Goal: Task Accomplishment & Management: Use online tool/utility

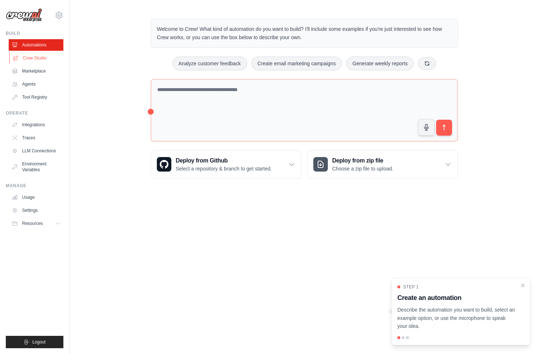
click at [27, 52] on link "Crew Studio" at bounding box center [36, 58] width 55 height 12
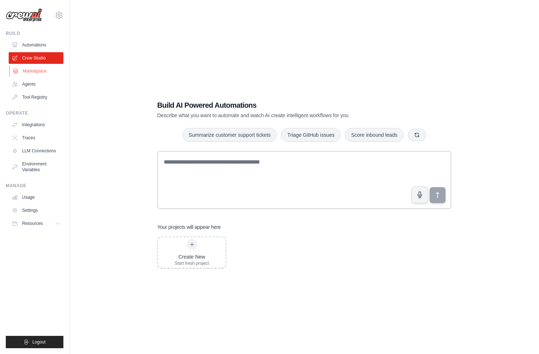
click at [25, 74] on link "Marketplace" at bounding box center [36, 71] width 55 height 12
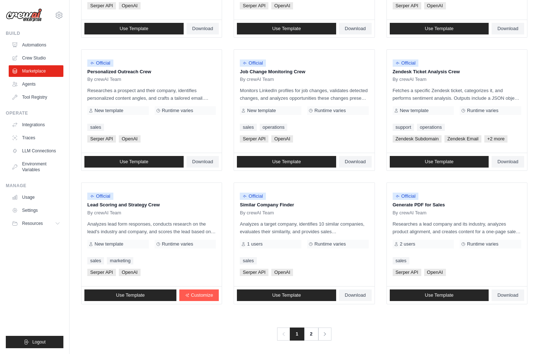
scroll to position [318, 0]
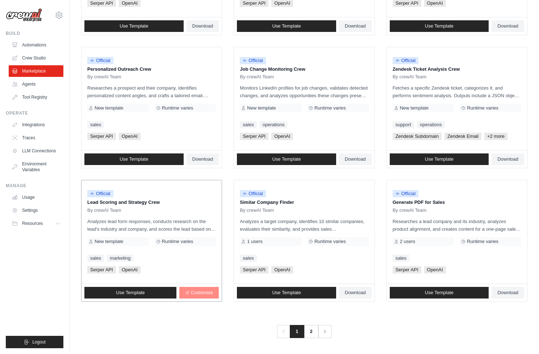
click at [197, 292] on span "Customize" at bounding box center [202, 293] width 22 height 6
click at [315, 328] on link "2" at bounding box center [312, 331] width 14 height 13
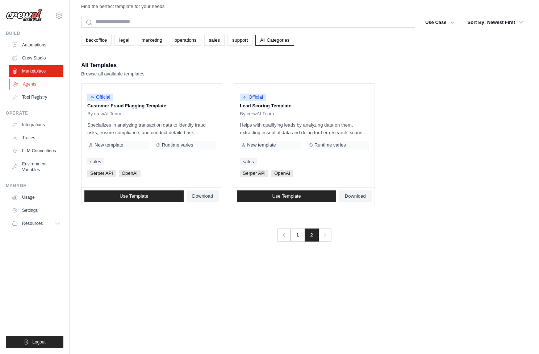
click at [17, 85] on icon at bounding box center [16, 84] width 6 height 6
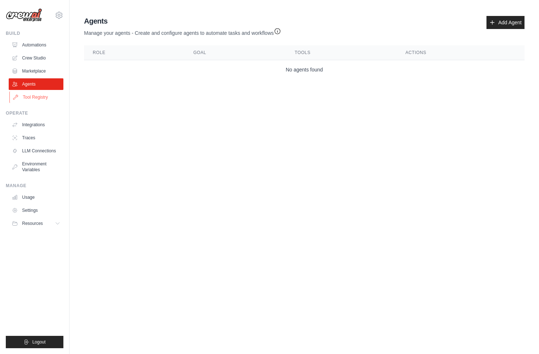
click at [42, 99] on link "Tool Registry" at bounding box center [36, 97] width 55 height 12
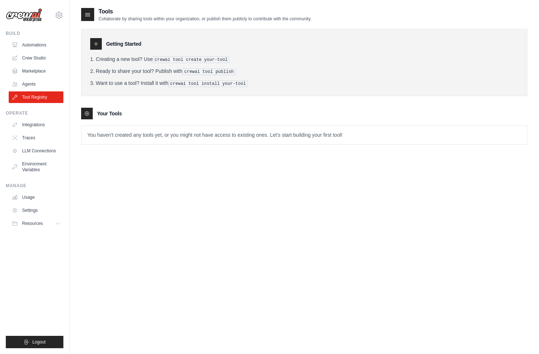
click at [95, 45] on icon at bounding box center [96, 44] width 6 height 6
click at [185, 58] on pre "crewai tool create your-tool" at bounding box center [191, 60] width 77 height 7
click at [83, 12] on div at bounding box center [87, 14] width 13 height 13
click at [85, 17] on icon at bounding box center [87, 14] width 7 height 7
click at [88, 13] on icon at bounding box center [87, 14] width 7 height 7
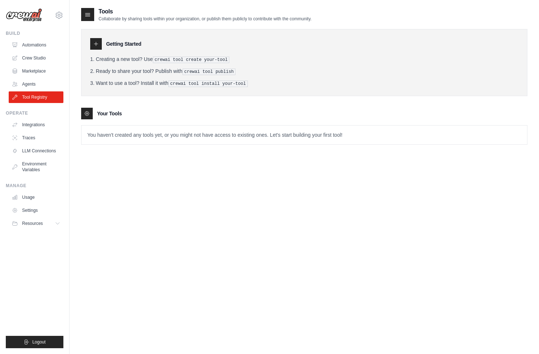
click at [99, 45] on icon at bounding box center [96, 44] width 6 height 6
click at [96, 45] on icon at bounding box center [96, 44] width 6 height 6
click at [28, 88] on link "Agents" at bounding box center [36, 84] width 55 height 12
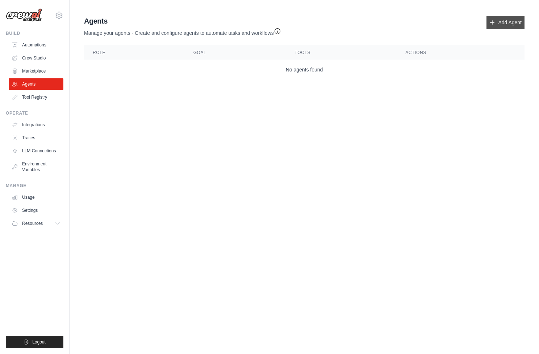
click at [503, 18] on link "Add Agent" at bounding box center [506, 22] width 38 height 13
click at [492, 24] on icon at bounding box center [493, 23] width 4 height 4
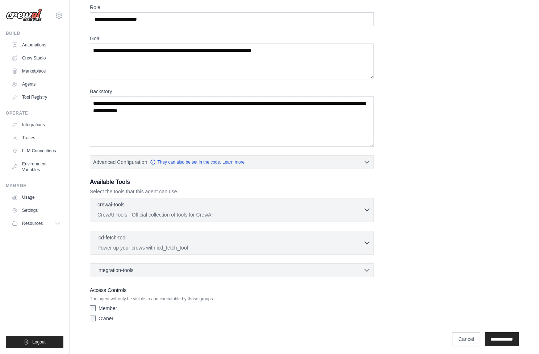
scroll to position [35, 0]
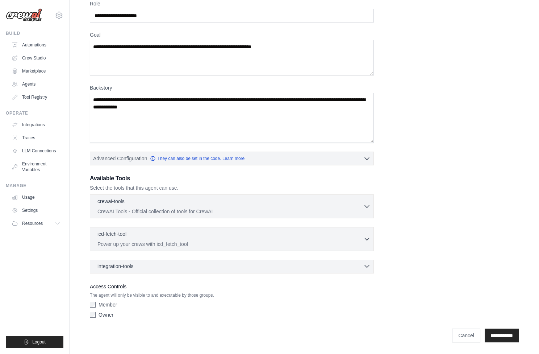
click at [368, 264] on icon "button" at bounding box center [366, 265] width 7 height 7
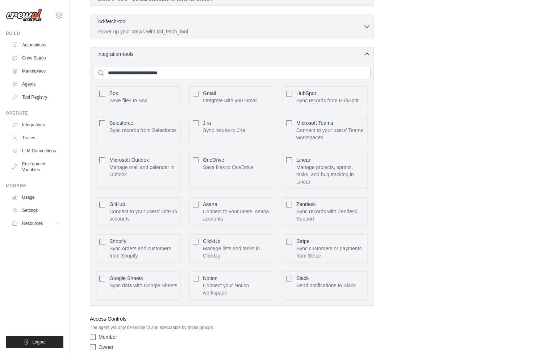
scroll to position [247, 0]
click at [183, 76] on input "text" at bounding box center [232, 73] width 278 height 12
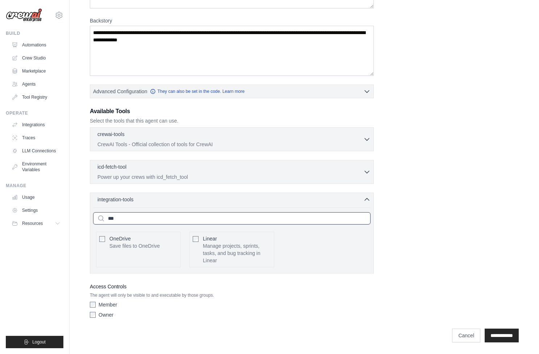
scroll to position [61, 0]
type input "*"
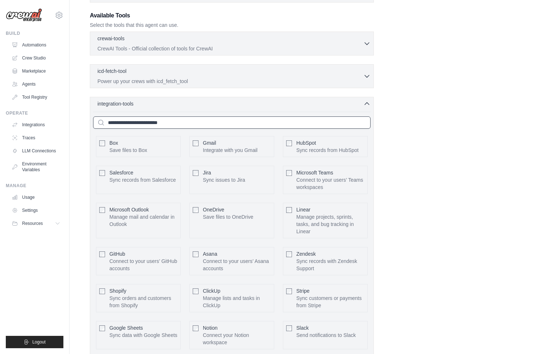
scroll to position [171, 0]
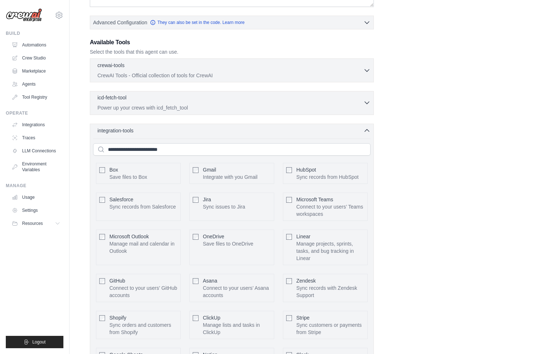
click at [367, 104] on icon "button" at bounding box center [367, 103] width 4 height 2
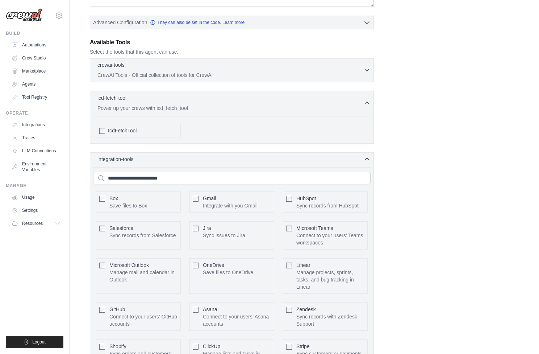
click at [365, 70] on icon "button" at bounding box center [366, 69] width 7 height 7
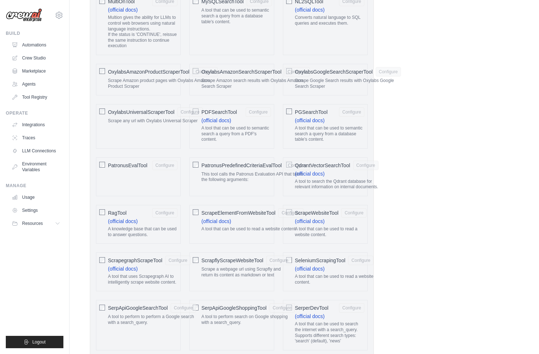
scroll to position [682, 0]
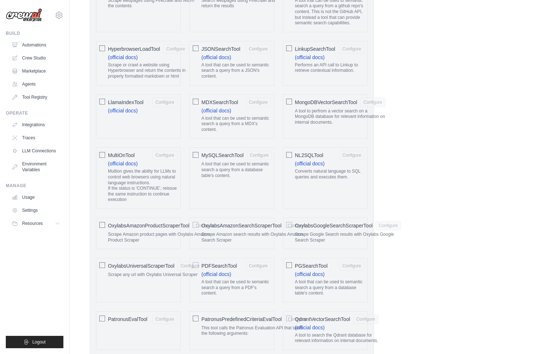
click at [345, 198] on div "NL2SQLTool Configure (official docs) Converts natural language to SQL queries a…" at bounding box center [325, 178] width 85 height 62
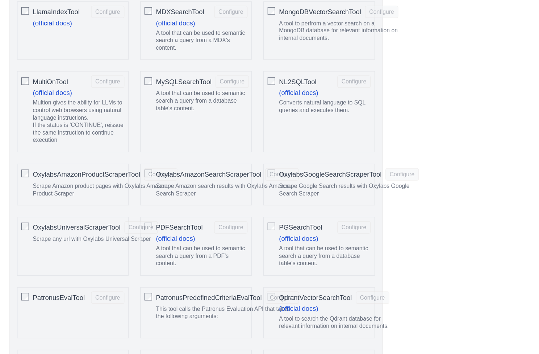
scroll to position [771, 0]
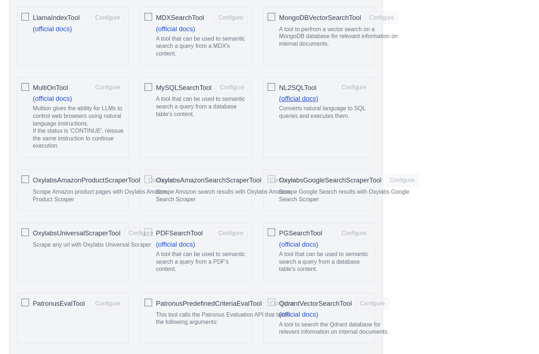
click at [315, 78] on link "(official docs)" at bounding box center [310, 75] width 30 height 6
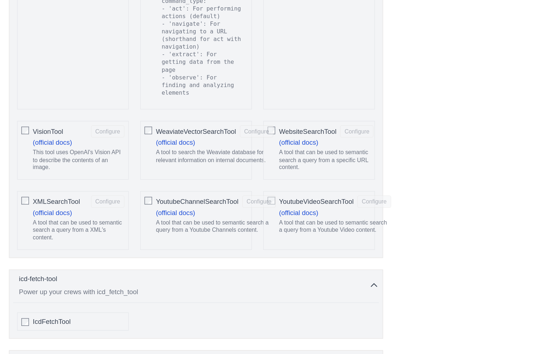
scroll to position [1376, 0]
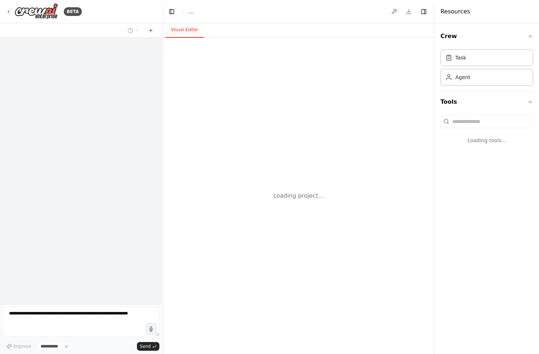
select select "****"
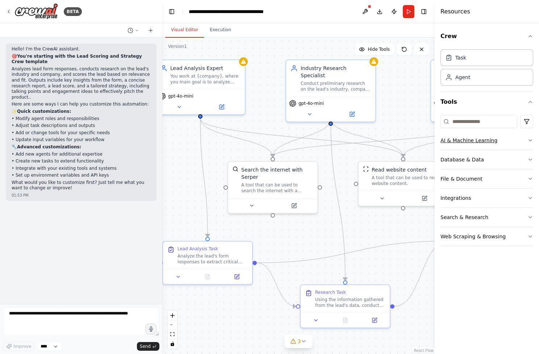
click at [479, 143] on button "AI & Machine Learning" at bounding box center [487, 140] width 93 height 19
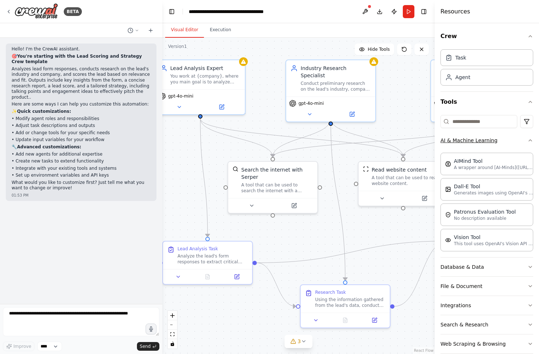
click at [479, 143] on button "AI & Machine Learning" at bounding box center [487, 140] width 93 height 19
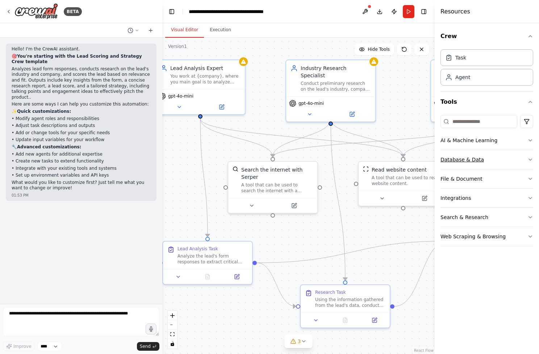
click at [477, 152] on button "Database & Data" at bounding box center [487, 159] width 93 height 19
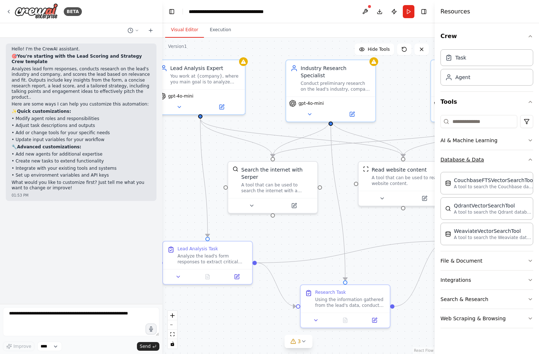
click at [477, 152] on button "Database & Data" at bounding box center [487, 159] width 93 height 19
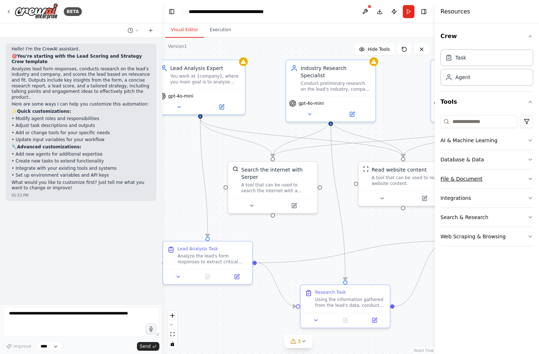
click at [468, 173] on button "File & Document" at bounding box center [487, 178] width 93 height 19
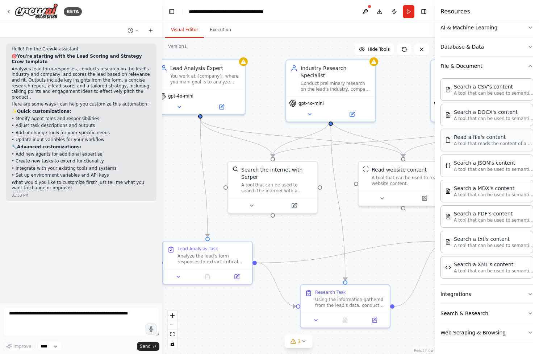
scroll to position [112, 0]
click at [448, 296] on button "Integrations" at bounding box center [487, 294] width 93 height 19
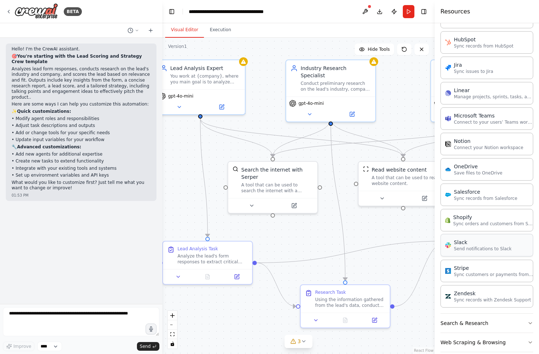
scroll to position [626, 0]
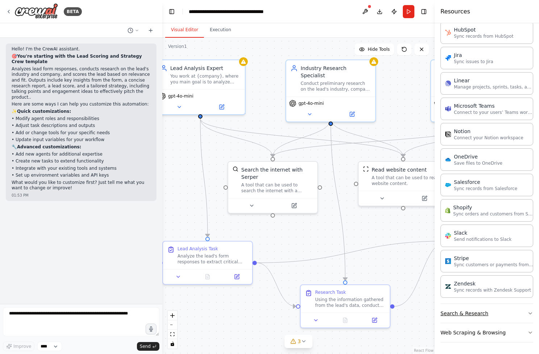
click at [455, 310] on button "Search & Research" at bounding box center [487, 313] width 93 height 19
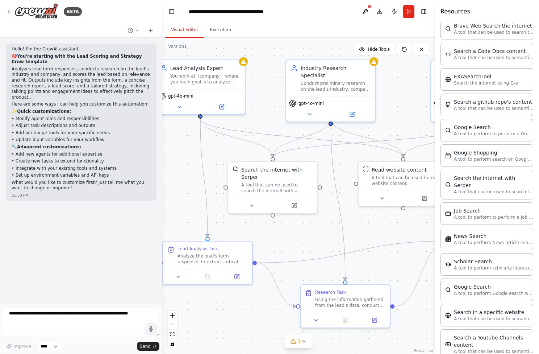
scroll to position [994, 0]
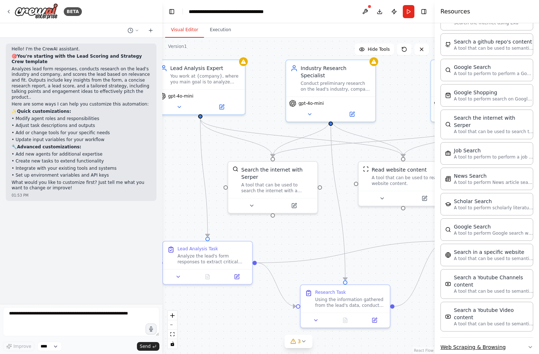
click at [460, 337] on button "Web Scraping & Browsing" at bounding box center [487, 346] width 93 height 19
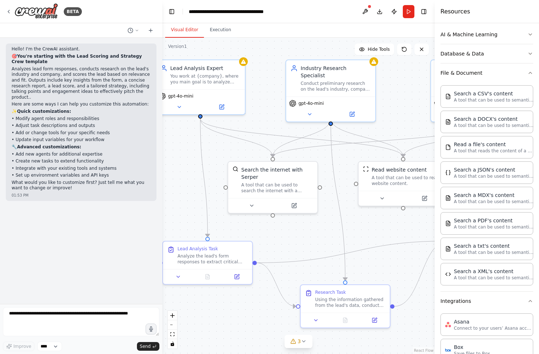
scroll to position [0, 0]
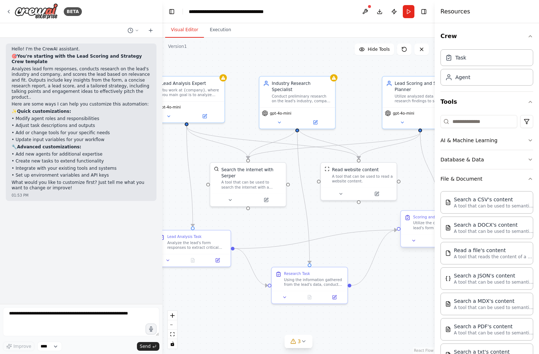
click at [416, 223] on div "Utilize the context and the lead's form response to score the lead. Consider fa…" at bounding box center [443, 225] width 60 height 10
click at [416, 221] on div "Utilize the context and the lead's form response to score the lead. Consider fa…" at bounding box center [443, 225] width 60 height 10
click at [418, 241] on button at bounding box center [413, 240] width 21 height 7
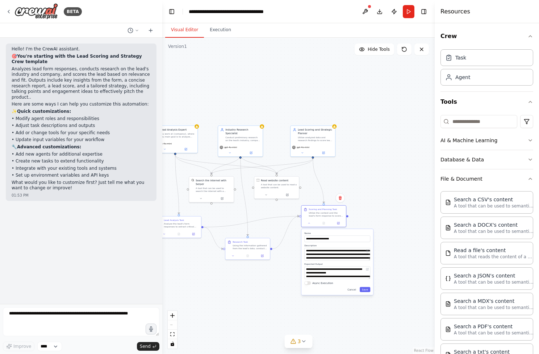
drag, startPoint x: 344, startPoint y: 308, endPoint x: 256, endPoint y: 296, distance: 88.5
click at [256, 296] on div ".deletable-edge-delete-btn { width: 20px; height: 20px; border: 0px solid #ffff…" at bounding box center [298, 196] width 272 height 316
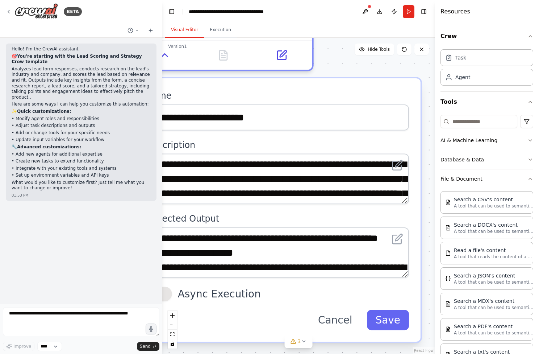
drag, startPoint x: 370, startPoint y: 256, endPoint x: 425, endPoint y: 172, distance: 100.4
click at [425, 172] on div ".deletable-edge-delete-btn { width: 20px; height: 20px; border: 0px solid #ffff…" at bounding box center [298, 196] width 272 height 316
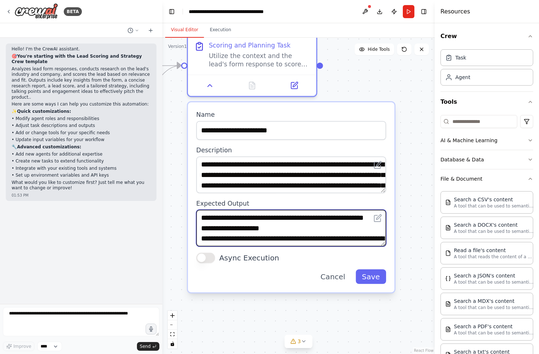
drag, startPoint x: 278, startPoint y: 223, endPoint x: 267, endPoint y: 229, distance: 12.2
click at [267, 229] on textarea "**********" at bounding box center [291, 227] width 190 height 37
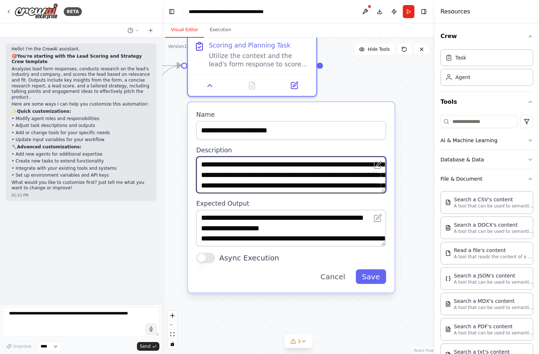
click at [240, 177] on textarea "**********" at bounding box center [291, 175] width 190 height 37
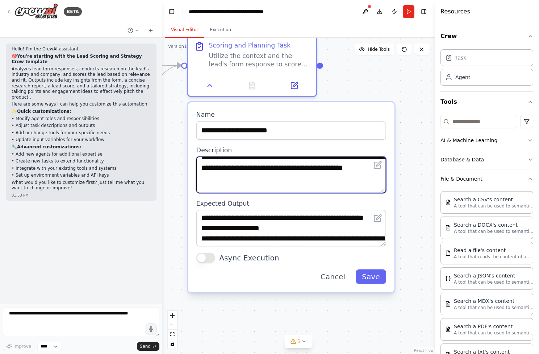
scroll to position [109, 0]
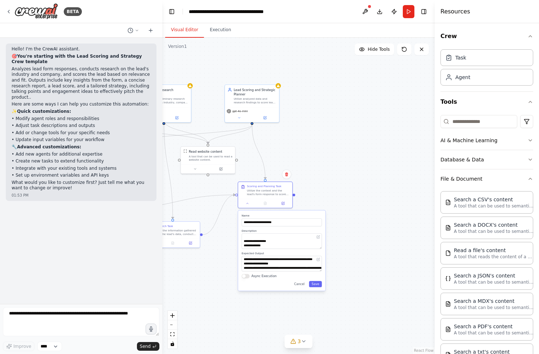
click at [321, 196] on div ".deletable-edge-delete-btn { width: 20px; height: 20px; border: 0px solid #ffff…" at bounding box center [298, 196] width 272 height 316
click at [251, 203] on button at bounding box center [247, 202] width 15 height 5
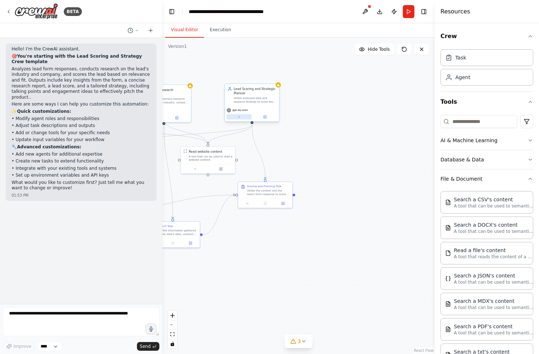
click at [239, 118] on icon at bounding box center [239, 117] width 4 height 4
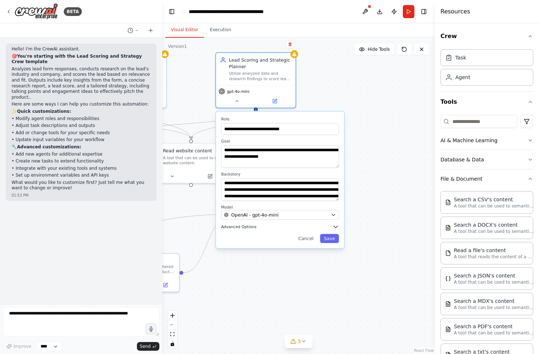
click at [251, 226] on span "Advanced Options" at bounding box center [239, 226] width 36 height 5
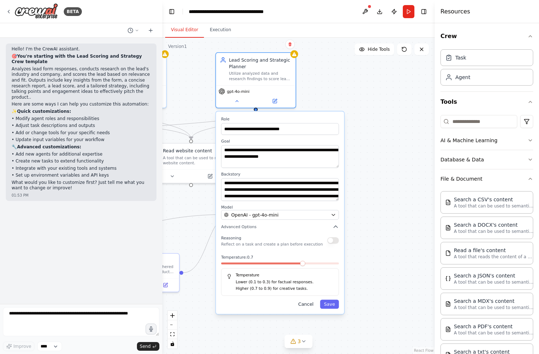
click at [305, 306] on button "Cancel" at bounding box center [305, 303] width 23 height 9
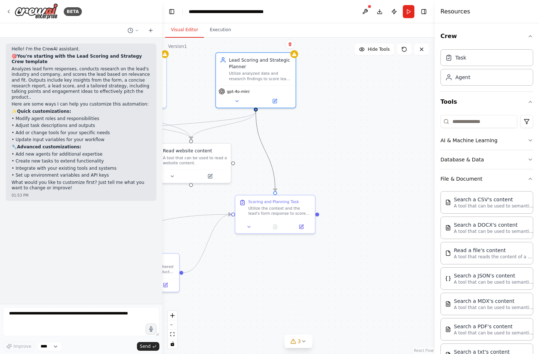
click at [274, 170] on icon "Edge from 2b5b5285-4033-425c-8836-790a3dcb494f to 7d9d6927-5caa-4798-b660-0a8c6…" at bounding box center [266, 151] width 20 height 80
click at [270, 166] on icon "Edge from 2b5b5285-4033-425c-8836-790a3dcb494f to 7d9d6927-5caa-4798-b660-0a8c6…" at bounding box center [266, 151] width 20 height 80
click at [293, 174] on div ".deletable-edge-delete-btn { width: 20px; height: 20px; border: 0px solid #ffff…" at bounding box center [298, 196] width 272 height 316
click at [274, 174] on icon "Edge from 2b5b5285-4033-425c-8836-790a3dcb494f to 7d9d6927-5caa-4798-b660-0a8c6…" at bounding box center [266, 151] width 20 height 80
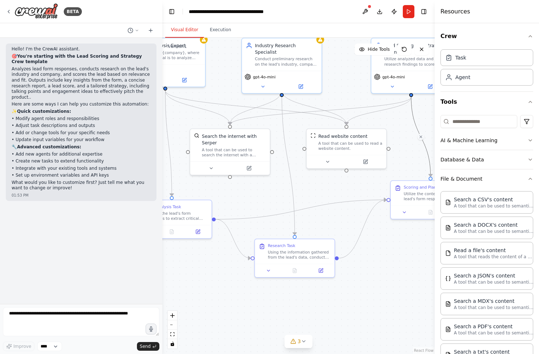
drag, startPoint x: 217, startPoint y: 309, endPoint x: 373, endPoint y: 295, distance: 156.1
click at [373, 295] on div ".deletable-edge-delete-btn { width: 20px; height: 20px; border: 0px solid #ffff…" at bounding box center [298, 196] width 272 height 316
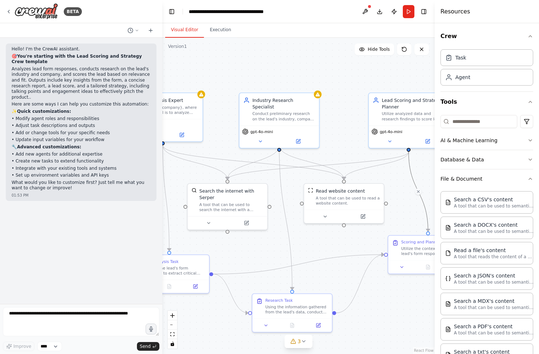
drag, startPoint x: 361, startPoint y: 287, endPoint x: 358, endPoint y: 340, distance: 53.0
click at [358, 340] on div ".deletable-edge-delete-btn { width: 20px; height: 20px; border: 0px solid #ffff…" at bounding box center [298, 196] width 272 height 316
click at [219, 31] on button "Execution" at bounding box center [220, 29] width 33 height 15
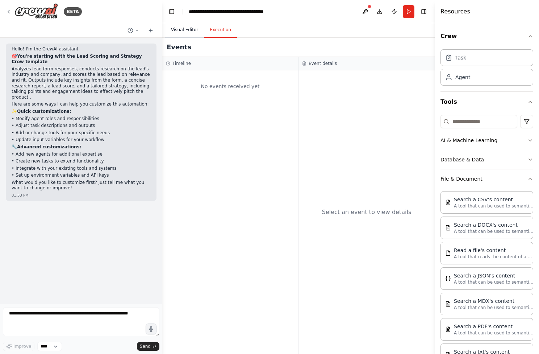
click at [188, 30] on button "Visual Editor" at bounding box center [184, 29] width 39 height 15
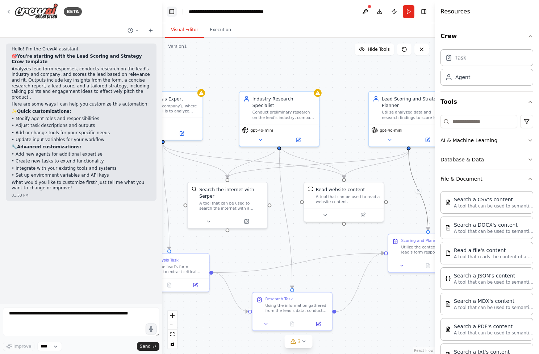
click at [171, 10] on button "Toggle Left Sidebar" at bounding box center [172, 12] width 10 height 10
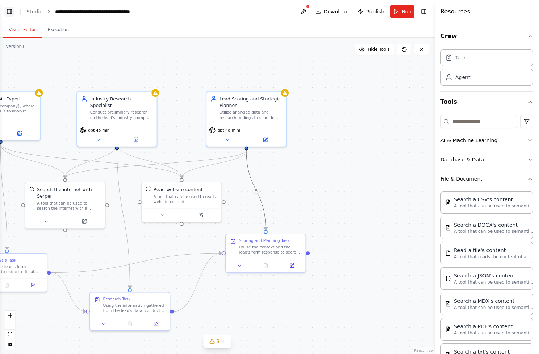
click at [8, 7] on button "Toggle Left Sidebar" at bounding box center [9, 12] width 10 height 10
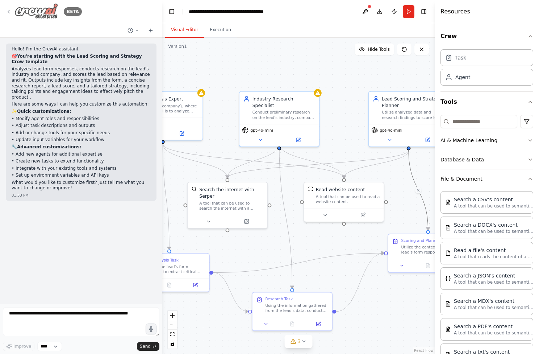
click at [10, 9] on icon at bounding box center [9, 12] width 6 height 6
